Goal: Information Seeking & Learning: Learn about a topic

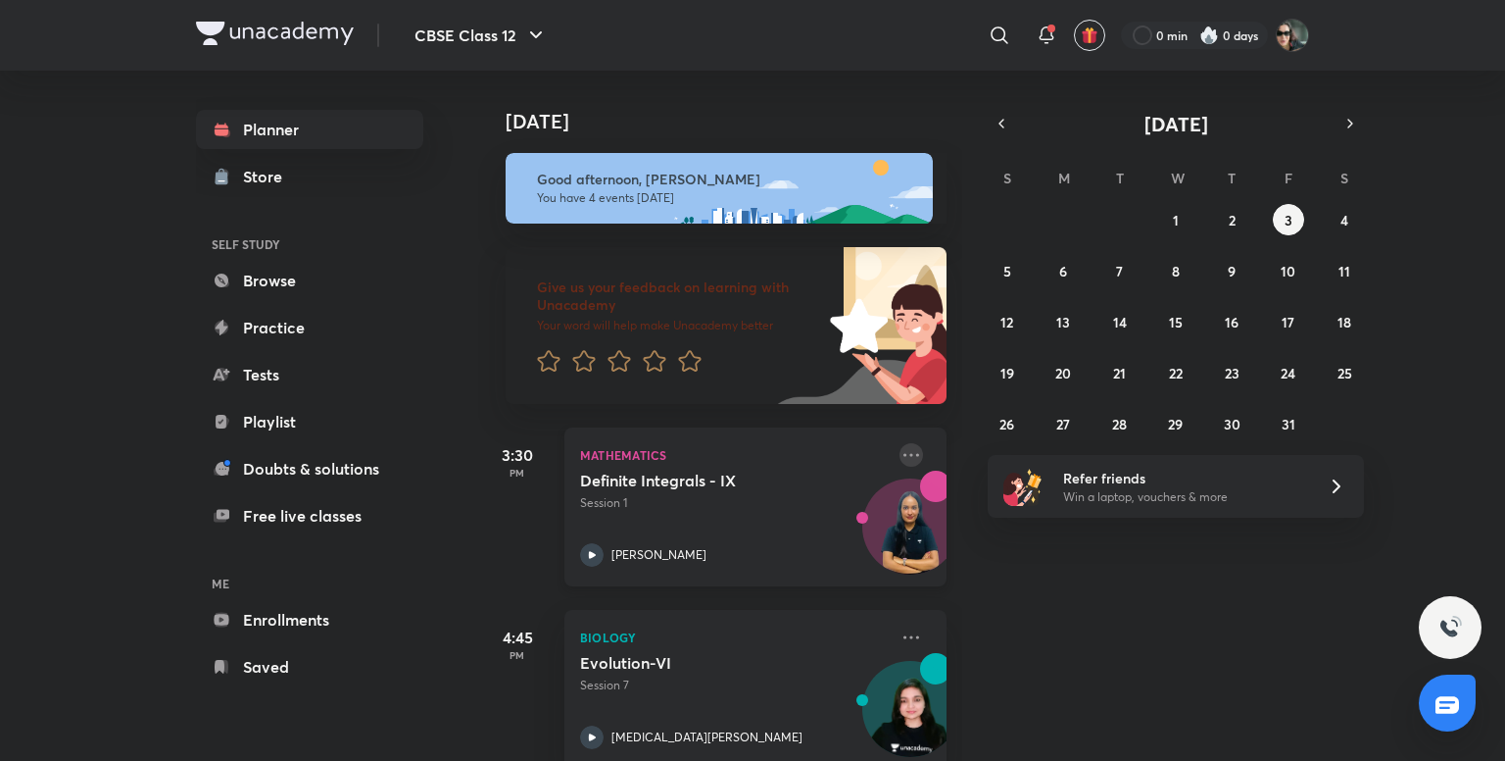
click at [900, 455] on icon at bounding box center [912, 455] width 24 height 24
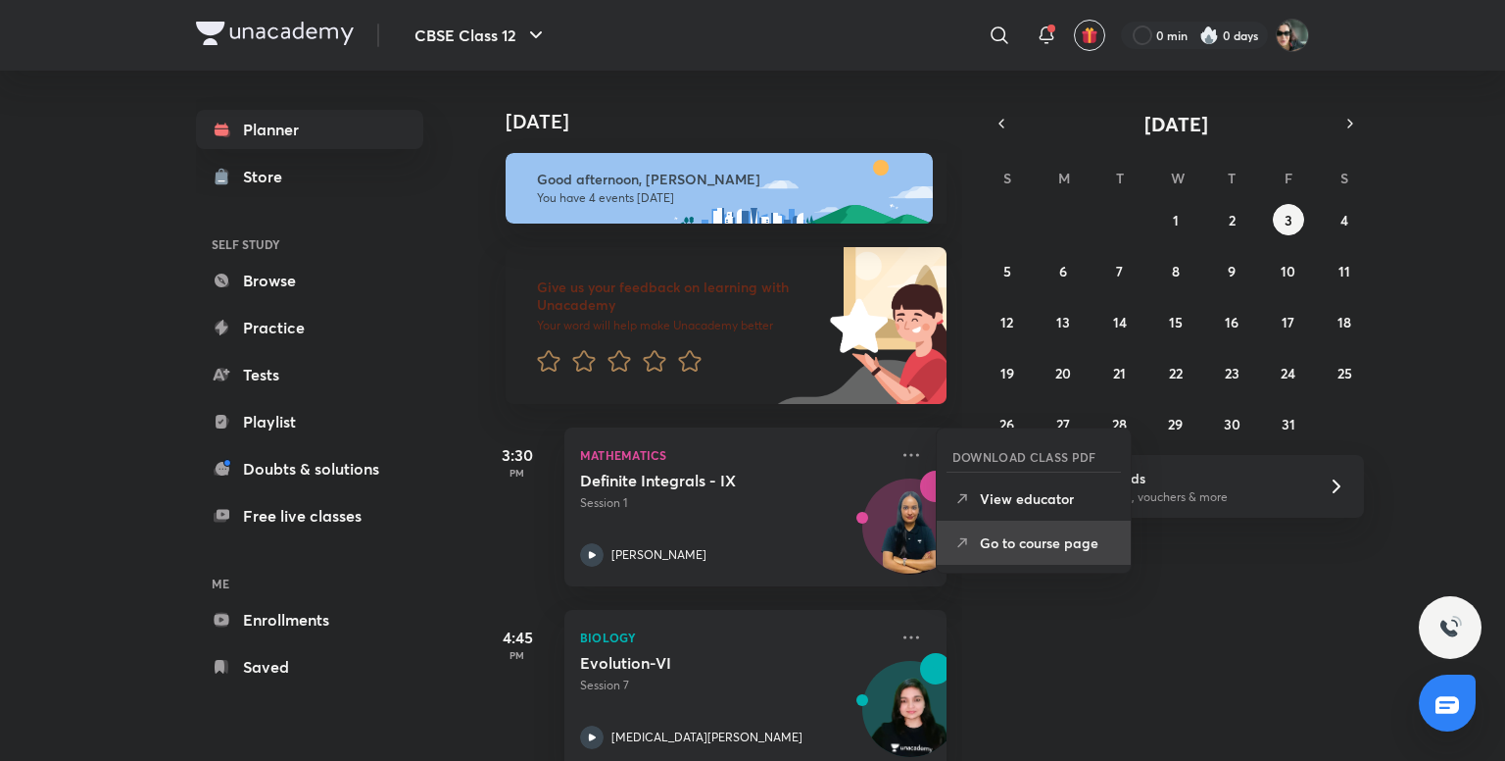
click at [1005, 551] on p "Go to course page" at bounding box center [1047, 542] width 135 height 21
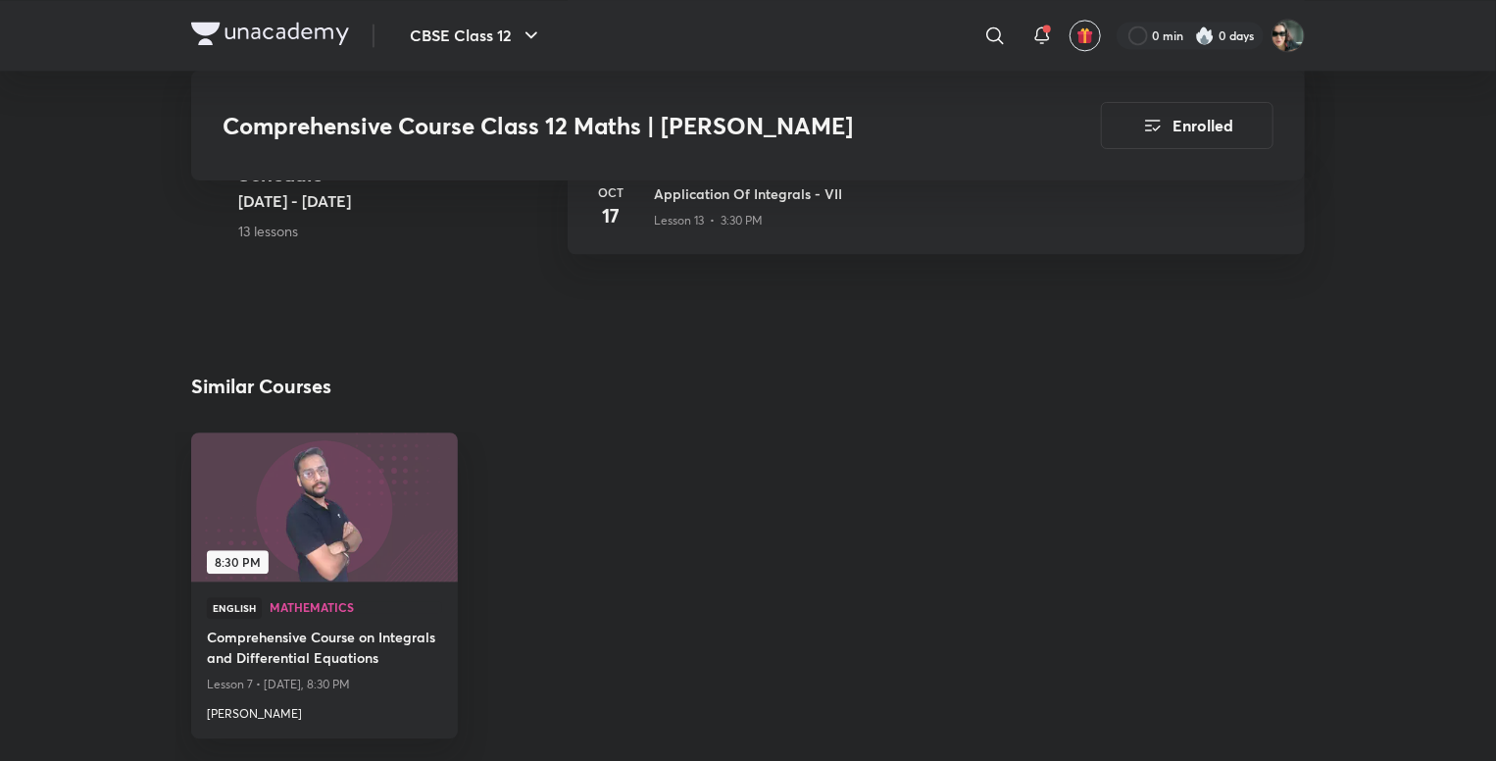
scroll to position [2262, 0]
click at [337, 624] on div "English Mathematics" at bounding box center [324, 609] width 235 height 29
click at [353, 657] on h4 "Comprehensive Course on Integrals and Differential Equations" at bounding box center [324, 646] width 235 height 45
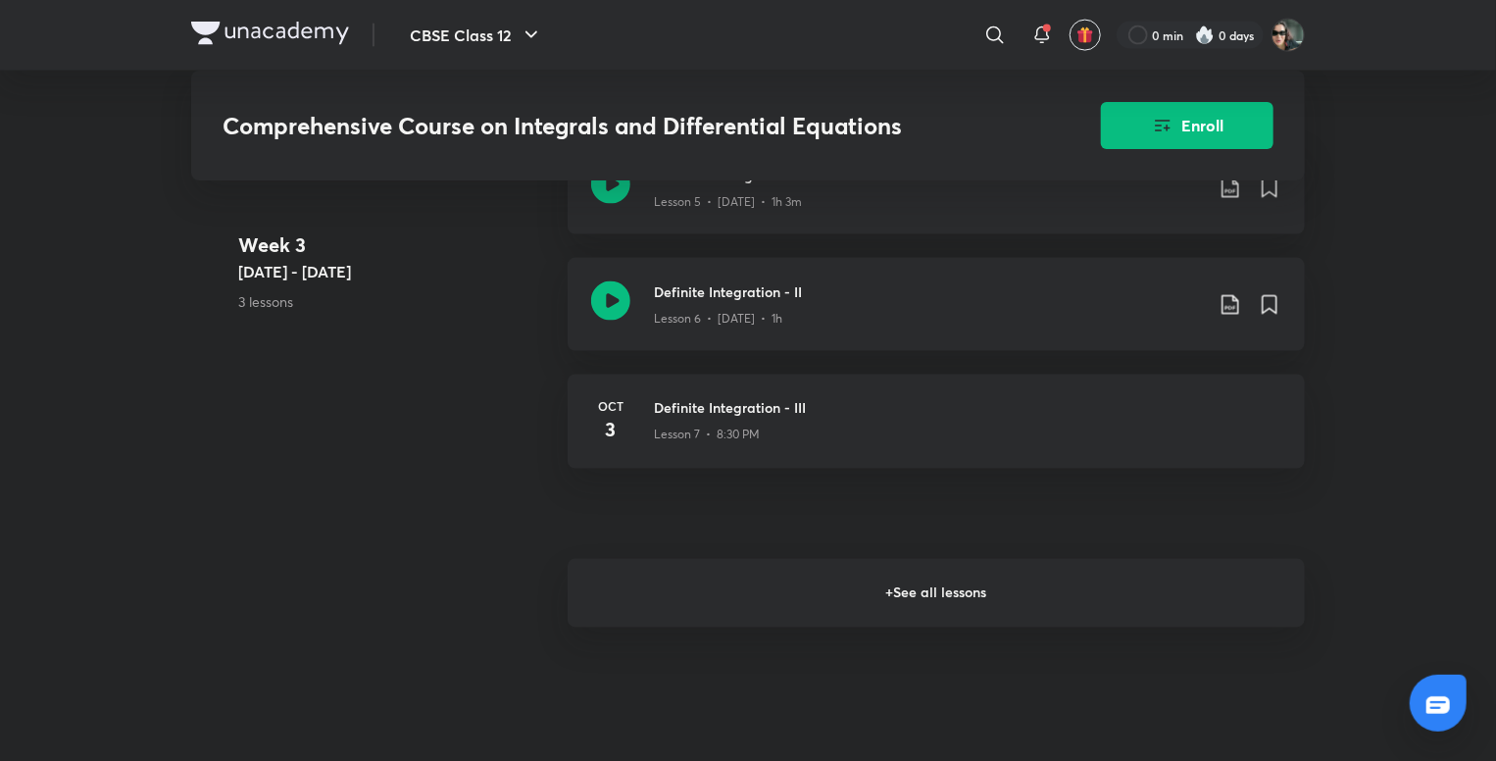
scroll to position [1484, 0]
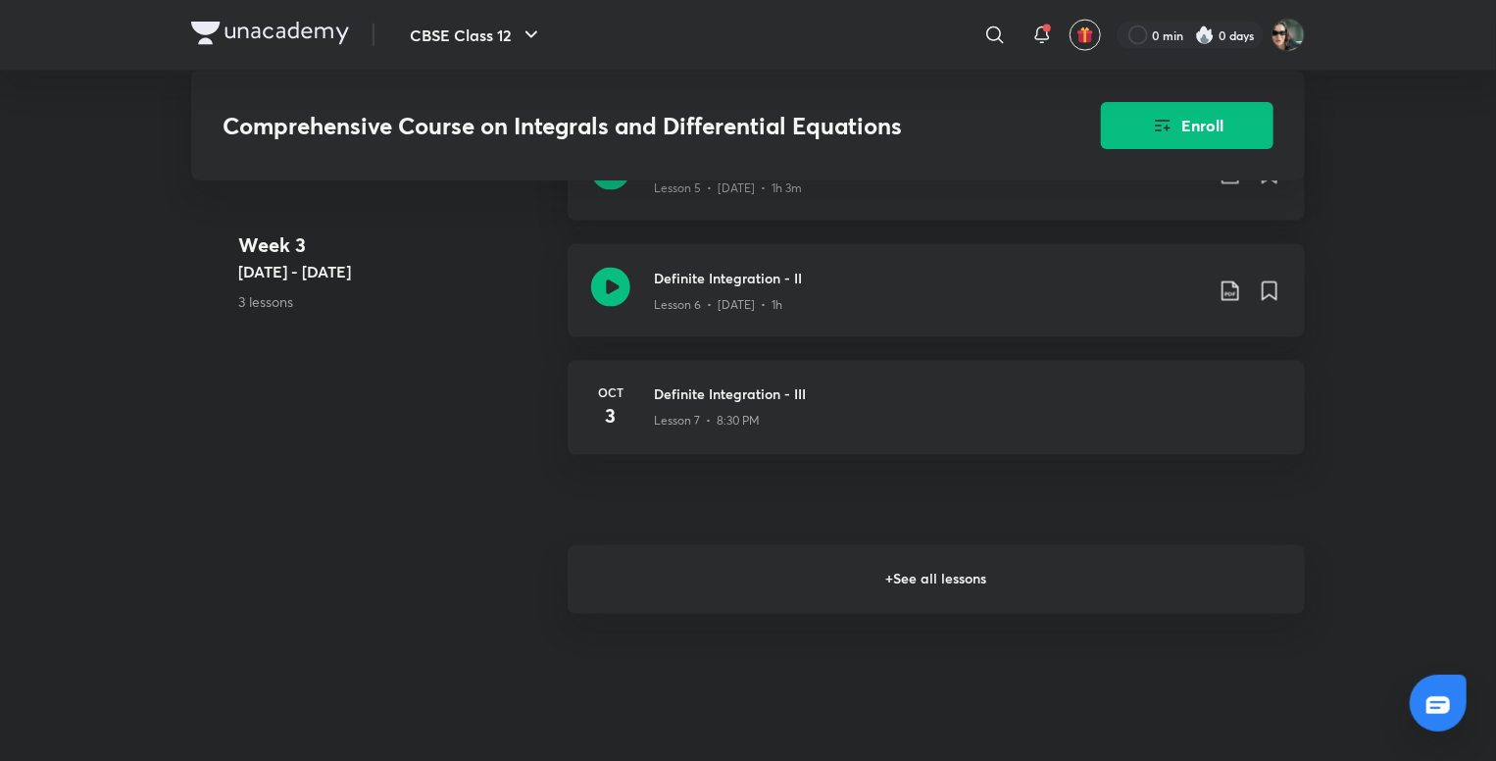
click at [889, 589] on h6 "+ See all lessons" at bounding box center [935, 579] width 737 height 69
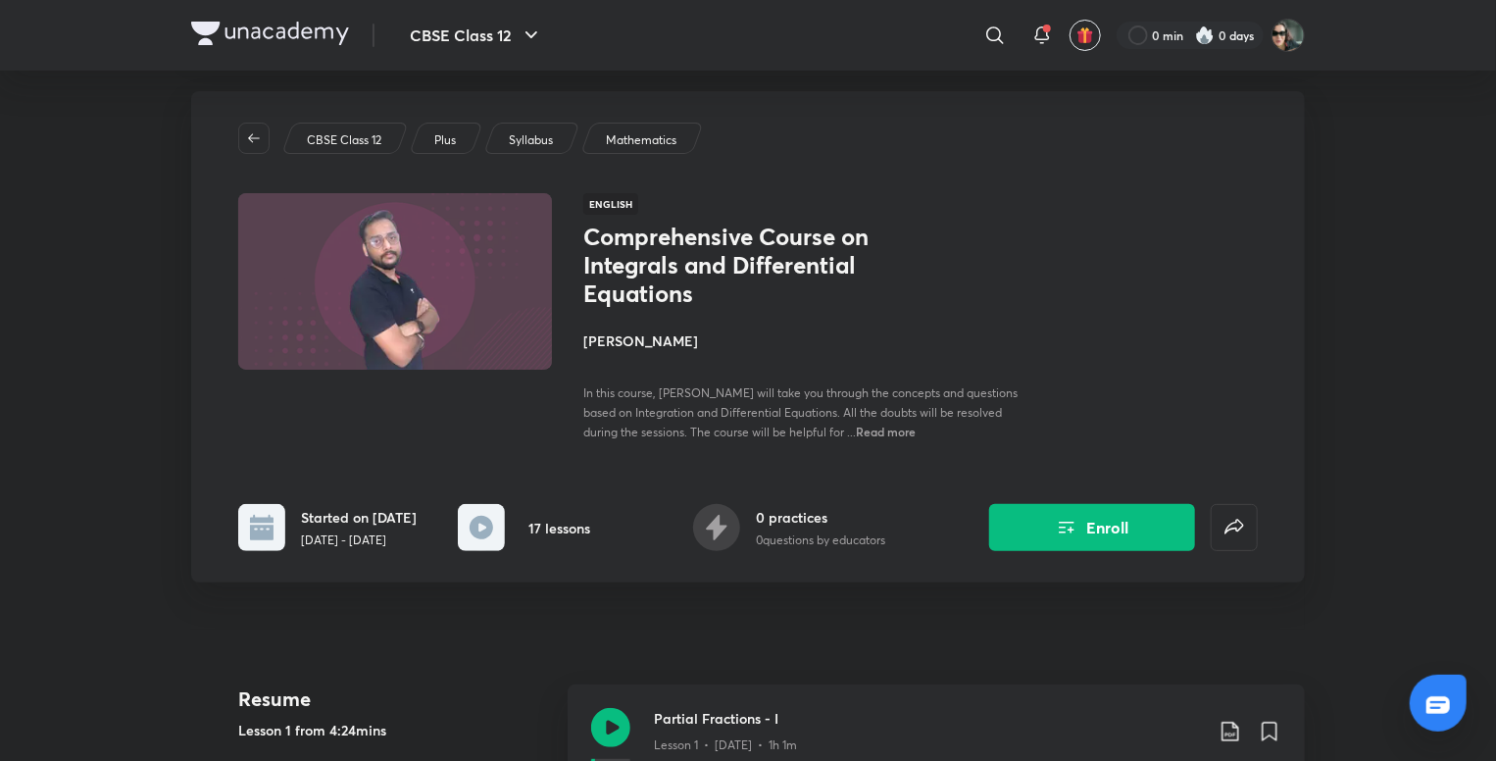
scroll to position [0, 0]
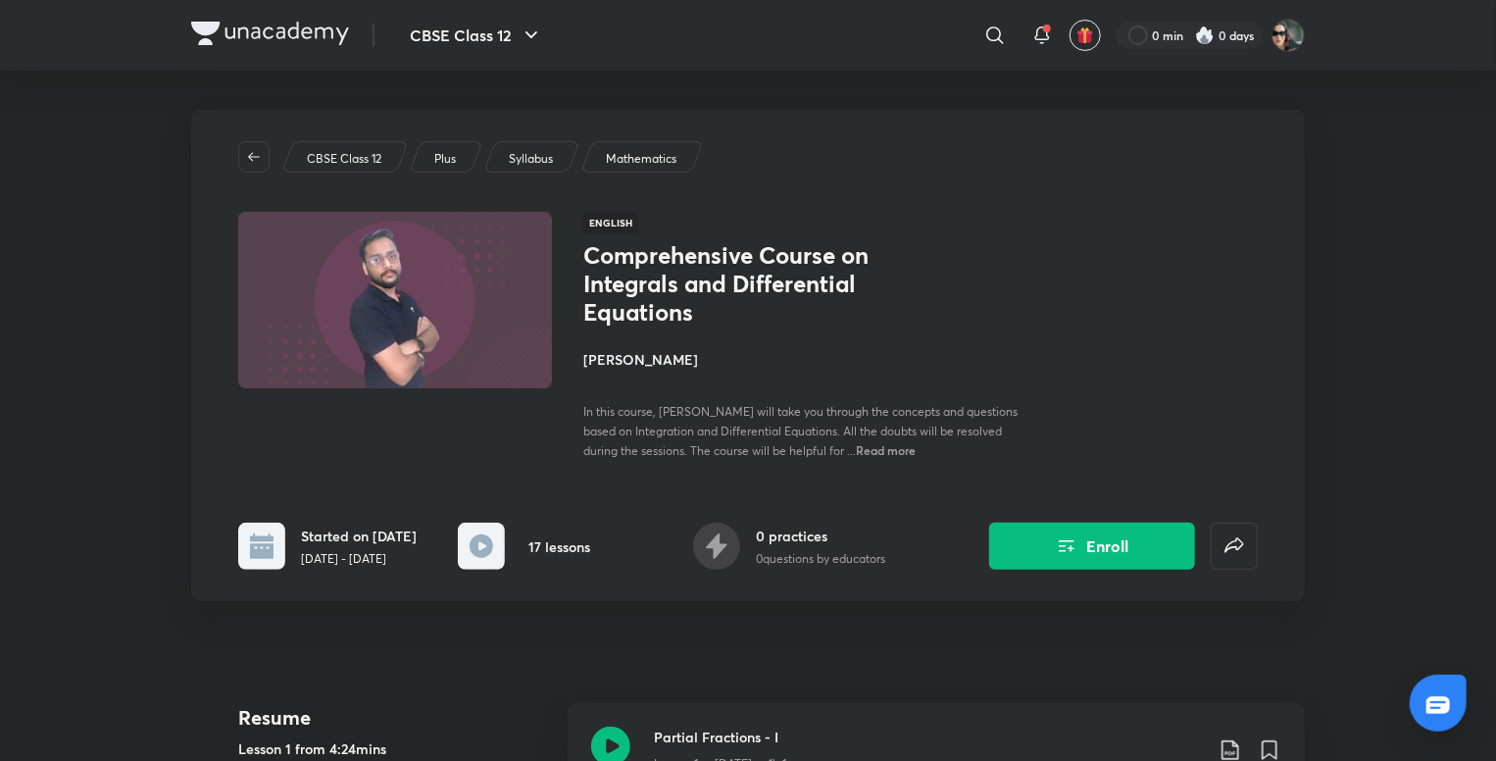
click at [606, 363] on h4 "Suyash Goyal" at bounding box center [802, 359] width 439 height 21
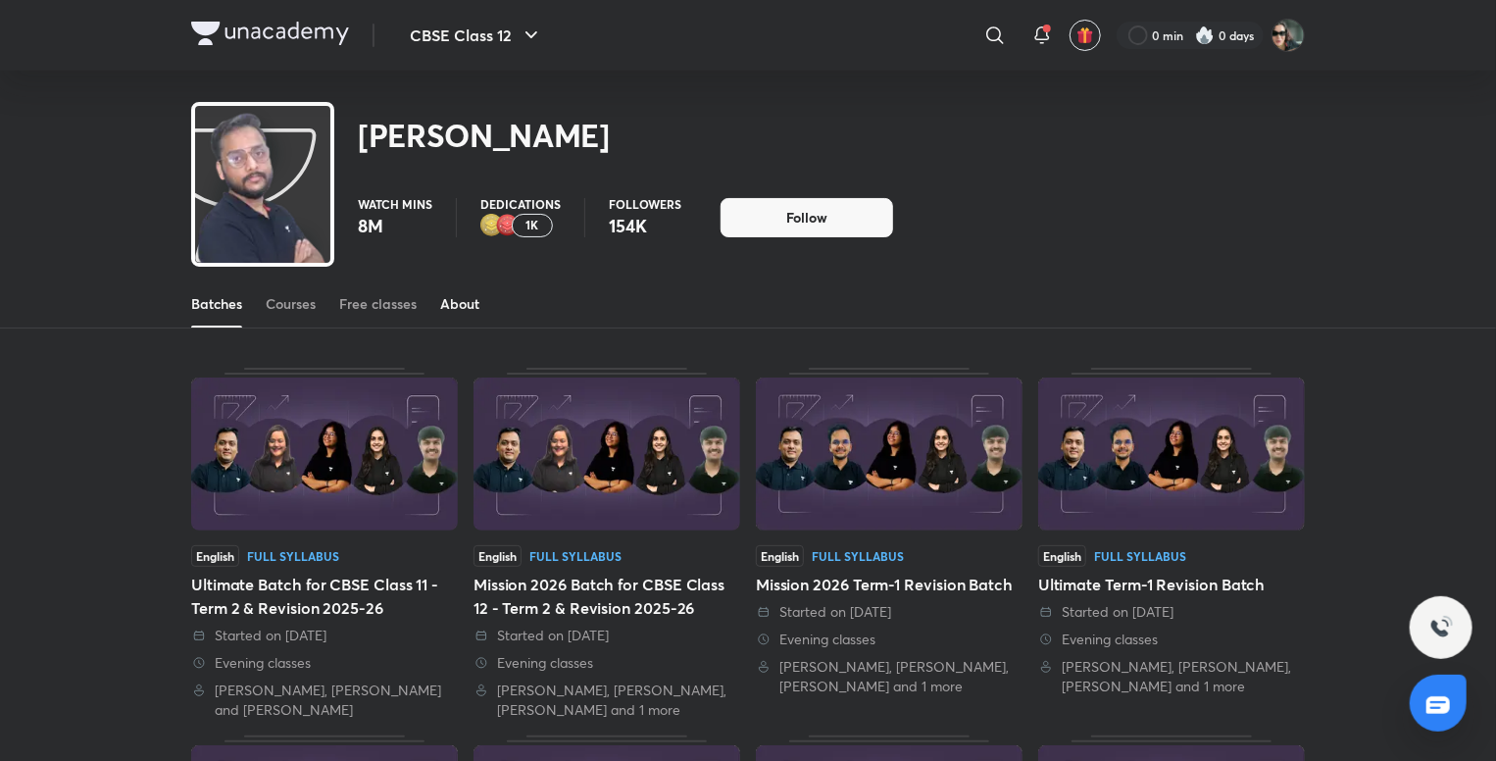
click at [468, 315] on link "About" at bounding box center [459, 303] width 39 height 47
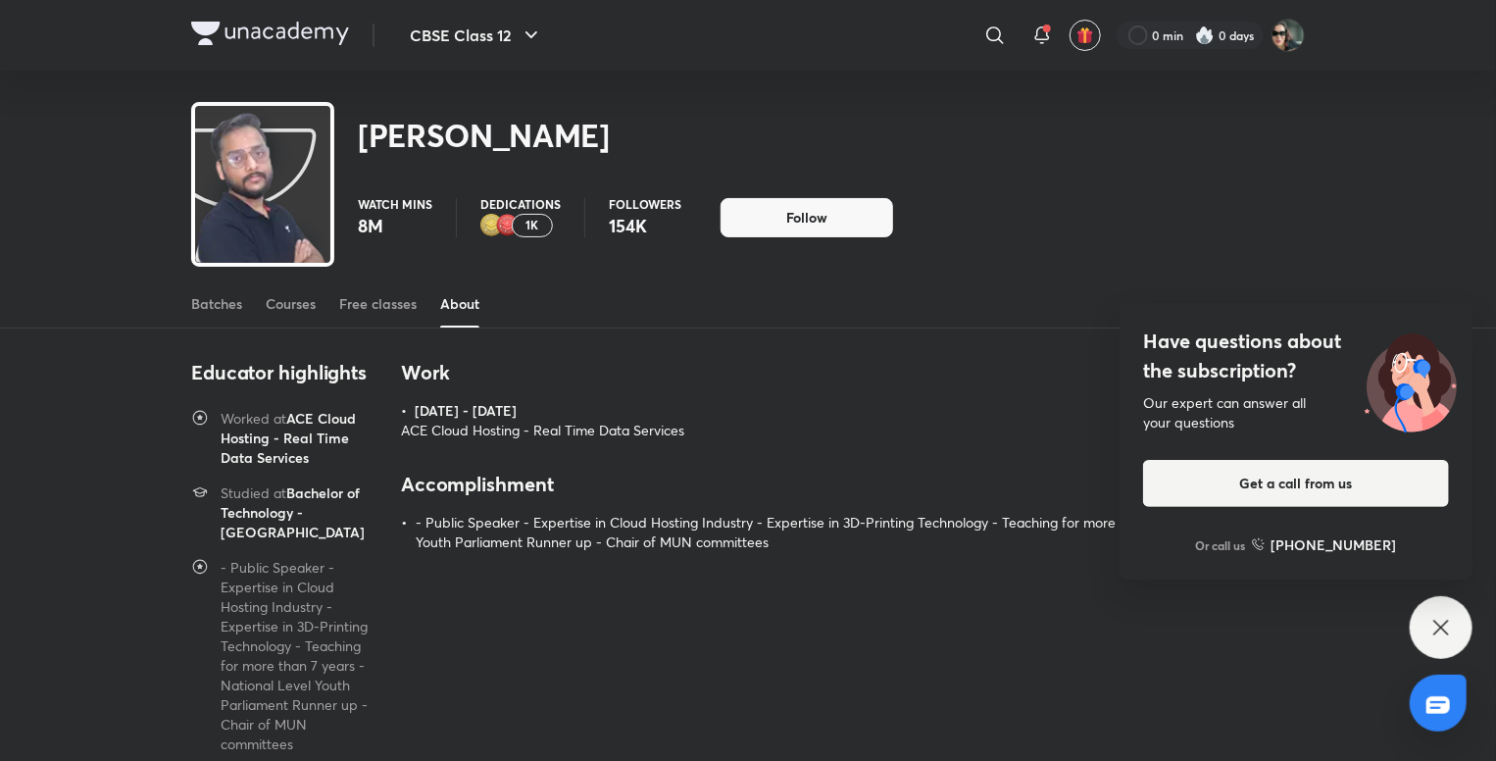
click at [1450, 614] on div "Have questions about the subscription? Our expert can answer all your questions…" at bounding box center [1440, 627] width 63 height 63
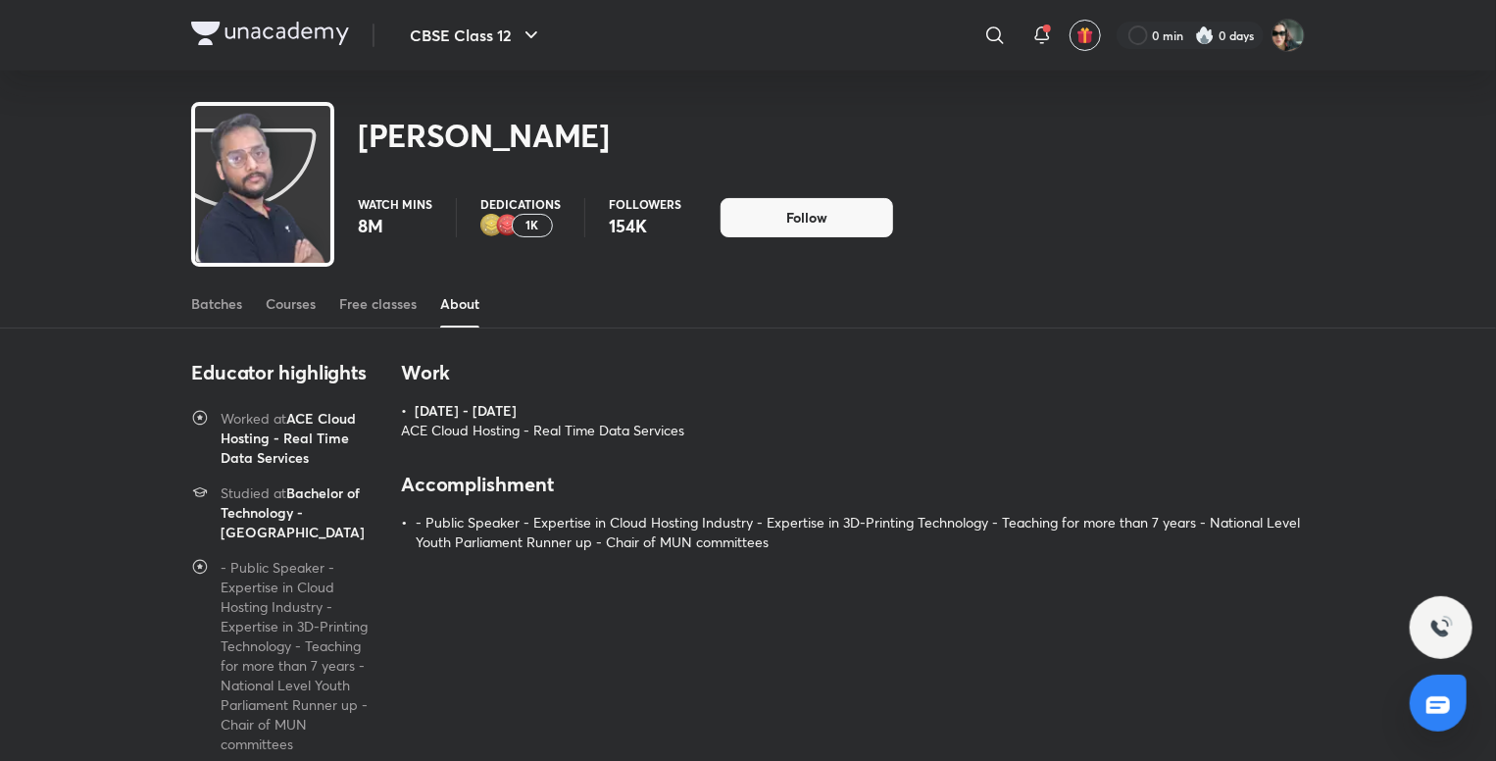
click at [258, 44] on img at bounding box center [270, 34] width 158 height 24
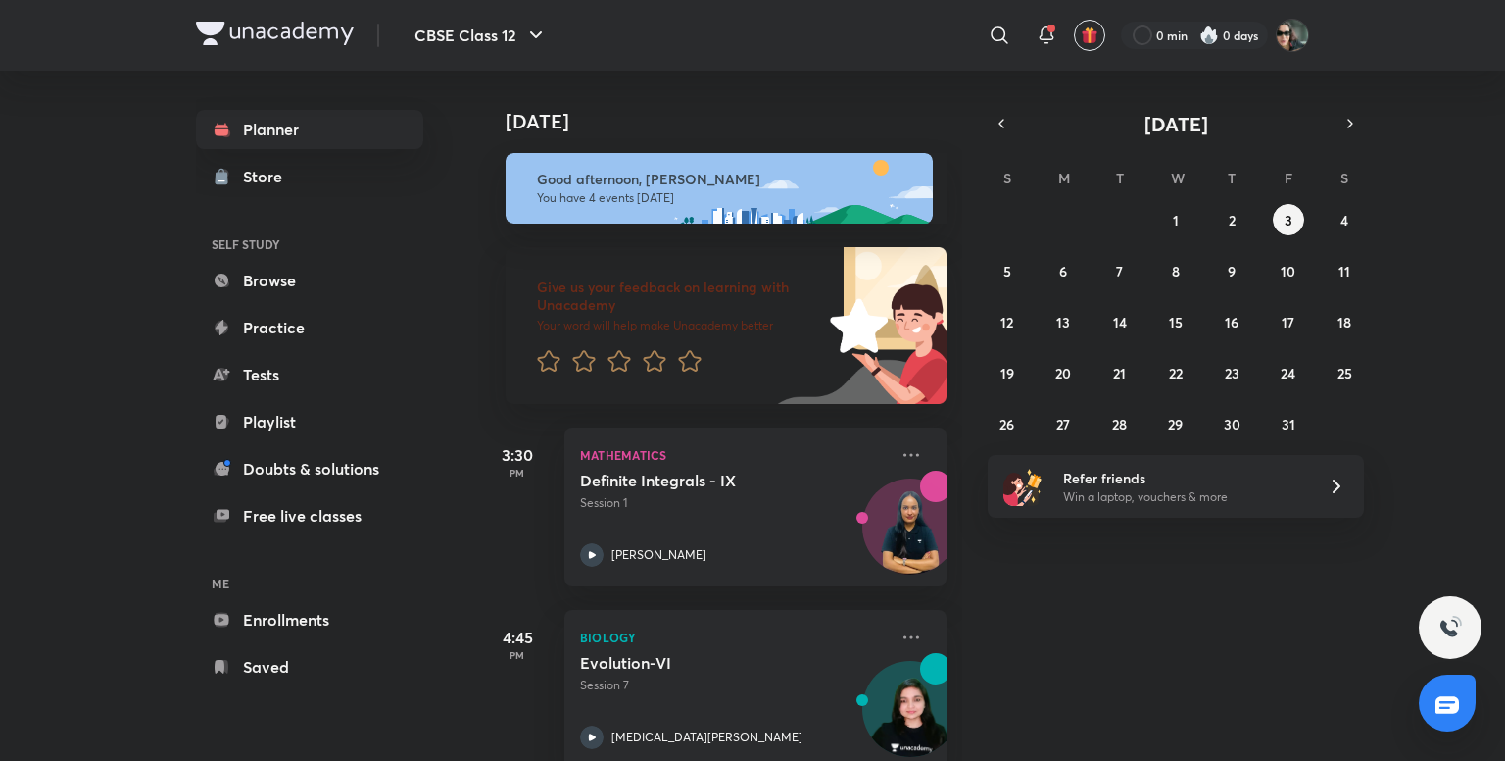
click at [874, 128] on h4 "[DATE]" at bounding box center [736, 122] width 461 height 24
